Goal: Transaction & Acquisition: Purchase product/service

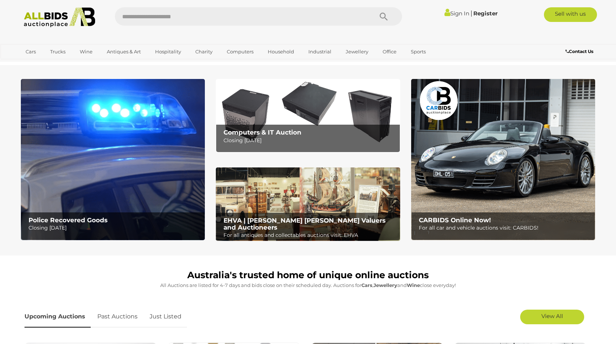
click at [144, 151] on img at bounding box center [113, 159] width 184 height 161
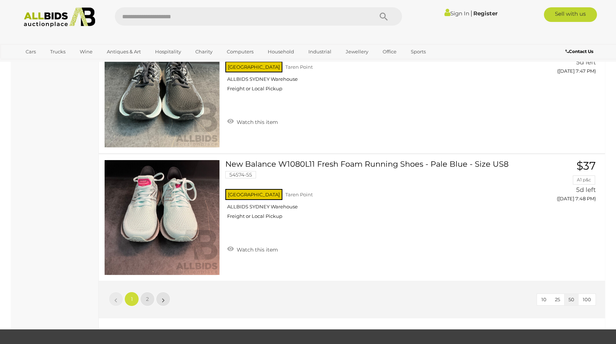
scroll to position [6273, 0]
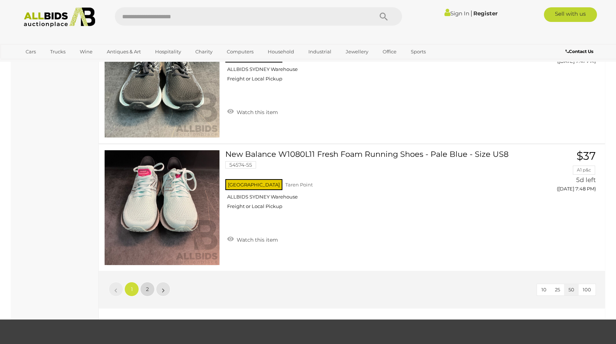
click at [145, 282] on link "2" at bounding box center [147, 289] width 15 height 15
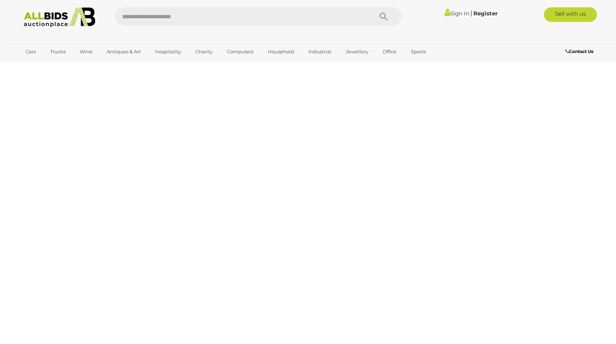
scroll to position [91, 0]
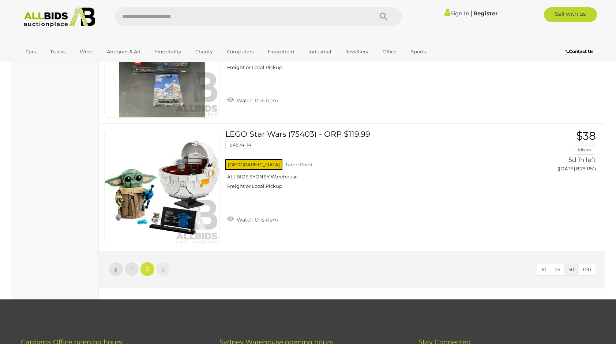
scroll to position [6063, 0]
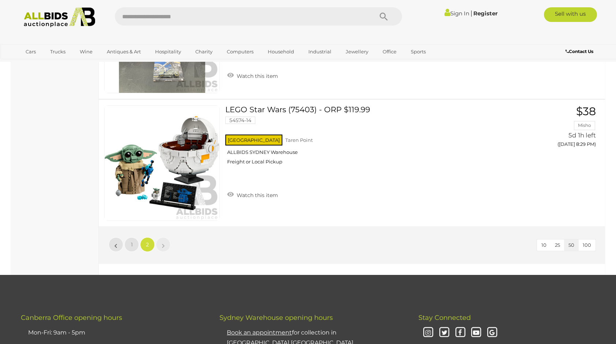
scroll to position [91, 0]
